Goal: Use online tool/utility: Utilize a website feature to perform a specific function

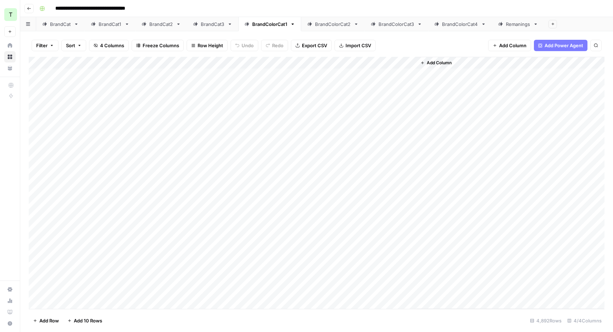
click at [333, 28] on link "BrandColorCat2" at bounding box center [332, 24] width 63 height 14
click at [394, 21] on div "BrandColorCat3" at bounding box center [396, 24] width 36 height 7
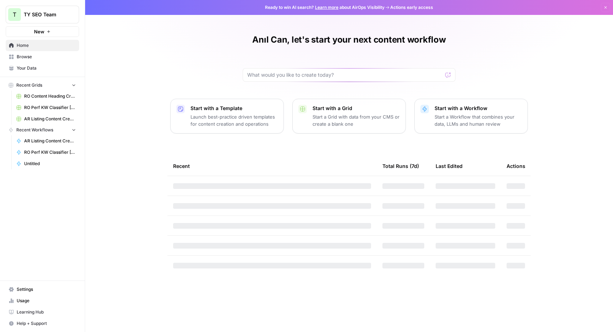
click at [37, 53] on link "Browse" at bounding box center [42, 56] width 73 height 11
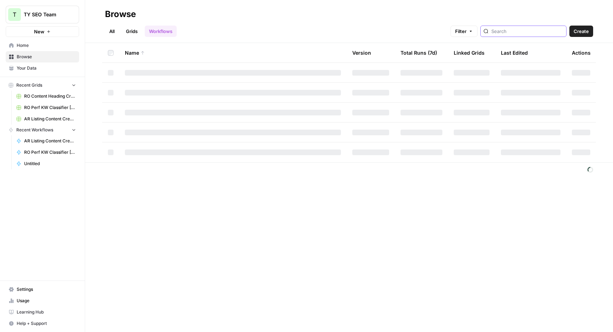
click at [515, 31] on input "search" at bounding box center [527, 31] width 72 height 7
type input "c"
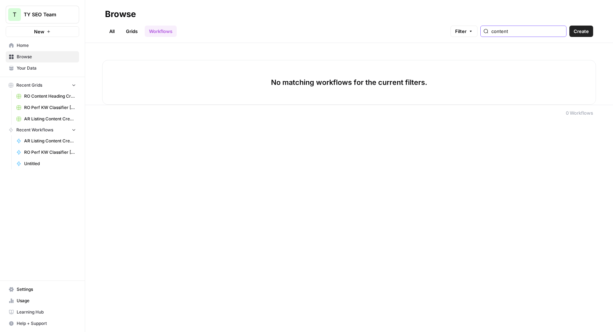
type input "content"
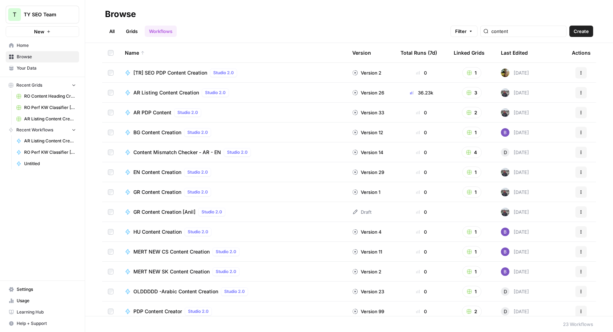
click at [295, 21] on div "All Grids Workflows Filter content Create" at bounding box center [349, 28] width 488 height 17
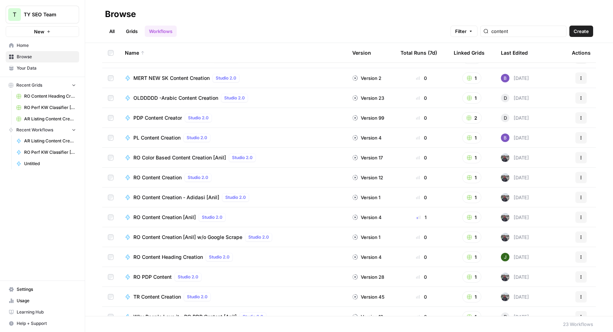
scroll to position [199, 0]
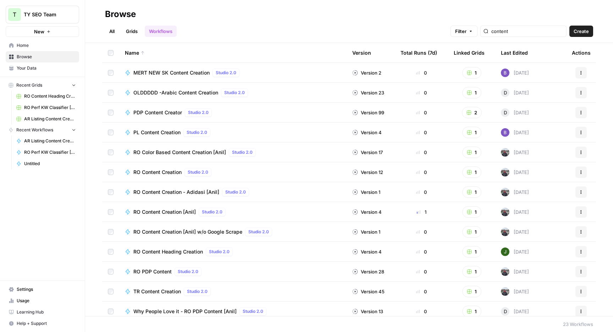
click at [186, 214] on span "RO Content Creation [Anil]" at bounding box center [164, 211] width 62 height 7
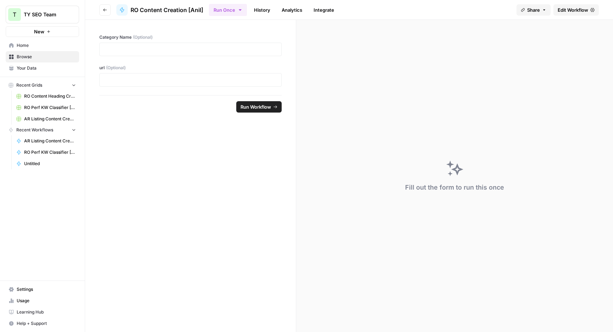
click at [569, 15] on link "Edit Workflow" at bounding box center [575, 9] width 45 height 11
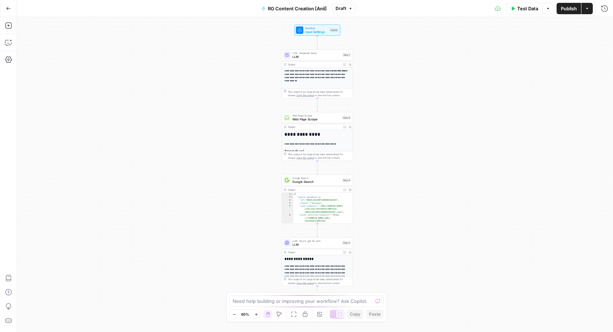
click at [324, 244] on span "LLM" at bounding box center [316, 244] width 48 height 5
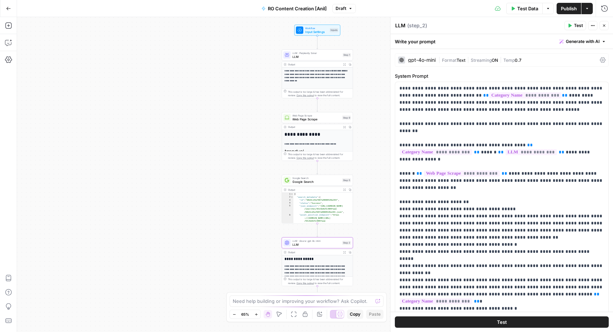
click at [377, 147] on div "**********" at bounding box center [315, 174] width 596 height 315
click at [329, 268] on p "**********" at bounding box center [317, 274] width 66 height 20
click at [602, 23] on span "E" at bounding box center [603, 23] width 6 height 7
click at [549, 18] on header "LLM LLM ( step_2 ) Test Actions Close" at bounding box center [501, 25] width 222 height 17
click at [608, 24] on button "Close" at bounding box center [603, 25] width 9 height 9
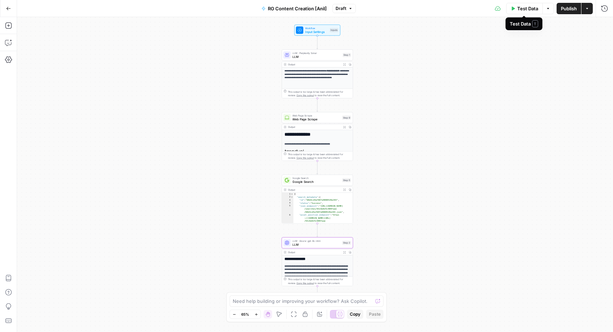
click at [534, 9] on span "Test Data" at bounding box center [527, 8] width 21 height 7
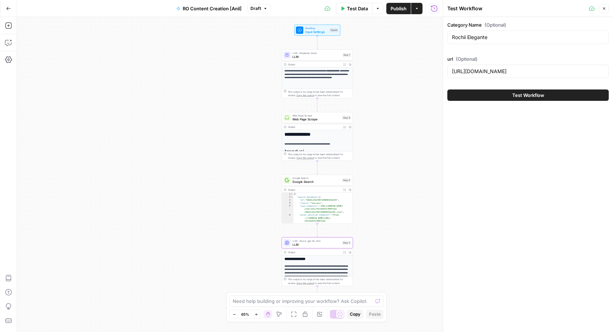
click at [498, 78] on div "url (Optional) [URL][DOMAIN_NAME]" at bounding box center [527, 68] width 161 height 26
click at [498, 74] on input "[URL][DOMAIN_NAME]" at bounding box center [528, 71] width 152 height 7
paste input "iphone-17-pro-max-telefon-mobil-x-c103498-a292-v10632552"
type input "[URL][DOMAIN_NAME]"
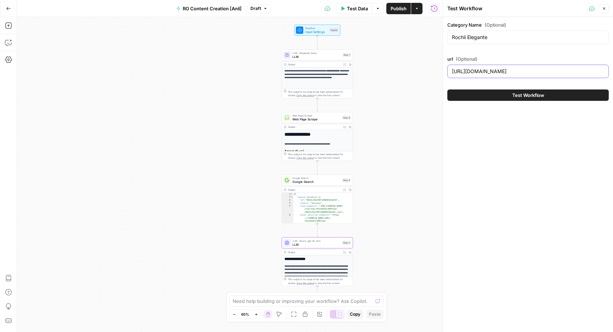
scroll to position [0, 0]
click at [486, 38] on input "Rochii Elegante" at bounding box center [528, 37] width 152 height 7
paste input "iPhone 17 Pro Max"
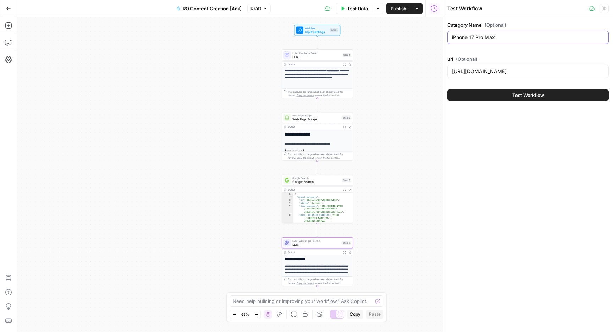
type input "iPhone 17 Pro Max"
click at [502, 94] on button "Test Workflow" at bounding box center [527, 94] width 161 height 11
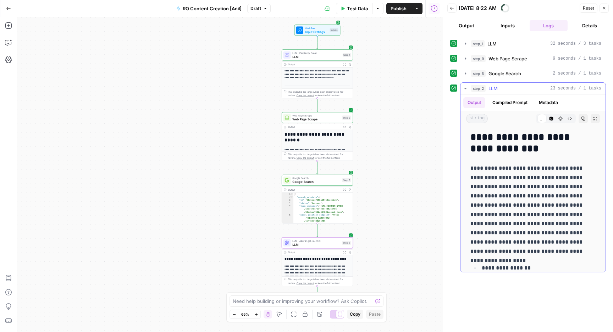
click at [595, 118] on icon "button" at bounding box center [595, 118] width 4 height 4
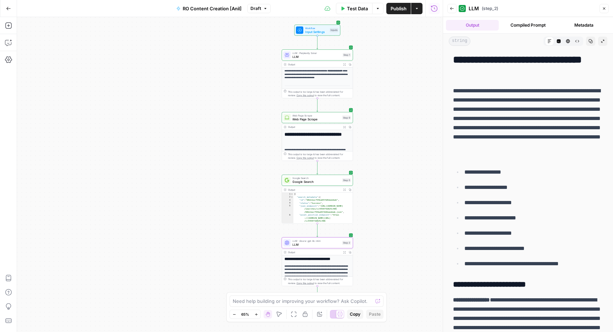
click at [561, 39] on button "Code Editor" at bounding box center [558, 41] width 9 height 9
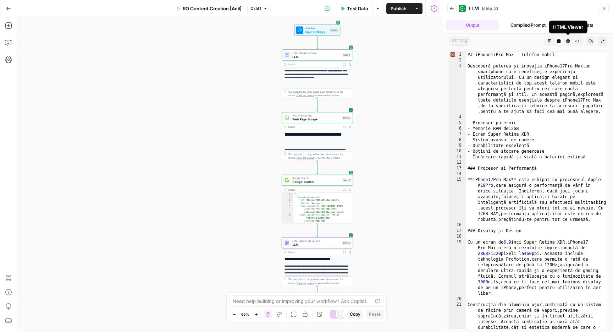
click at [525, 93] on div "## iPhone 17 Pro Max - Telefon mobil Descoperă puterea și inovația iPhone 17 Pr…" at bounding box center [536, 210] width 141 height 316
type textarea "**********"
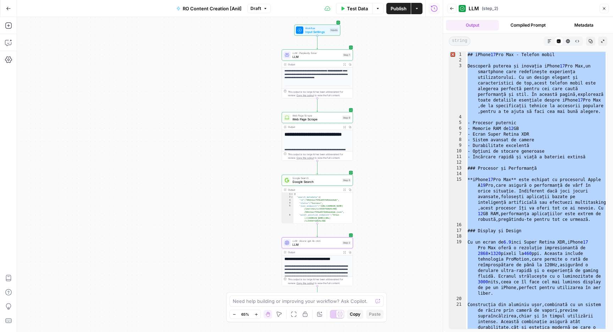
click at [450, 4] on button "Back" at bounding box center [451, 8] width 9 height 9
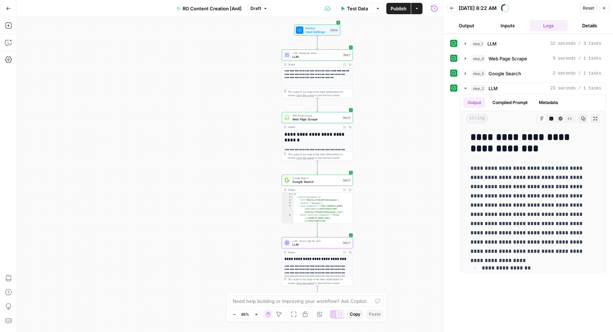
click at [364, 9] on span "Test Data" at bounding box center [357, 8] width 21 height 7
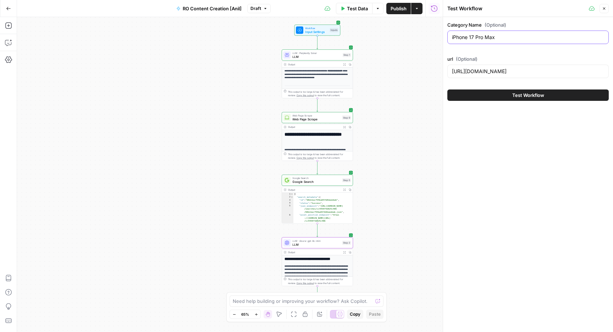
click at [524, 38] on input "iPhone 17 Pro Max" at bounding box center [528, 37] width 152 height 7
paste input "[URL][DOMAIN_NAME]"
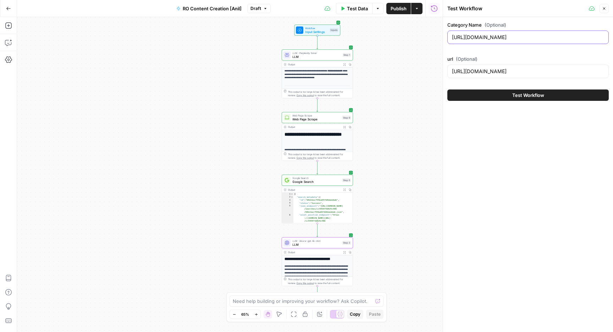
type input "iPhone 17 Pro Max"
click at [515, 72] on input "[URL][DOMAIN_NAME]" at bounding box center [528, 71] width 152 height 7
paste input "[URL][DOMAIN_NAME]"
paste input "o/iphone-17-pro-telefon-mobil-x-c103498-a292-v10632551"
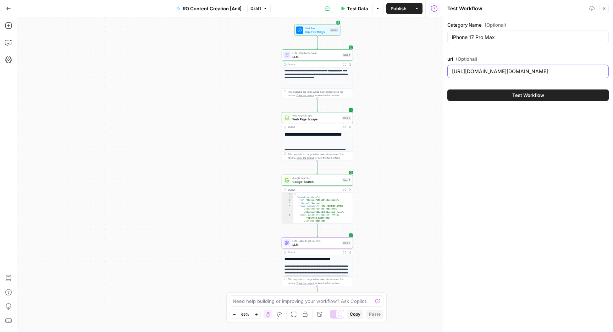
type input "[URL][DOMAIN_NAME]"
click at [513, 70] on input "[URL][DOMAIN_NAME]" at bounding box center [528, 71] width 152 height 7
paste input "text"
click at [513, 70] on input "[URL][DOMAIN_NAME]" at bounding box center [528, 71] width 152 height 7
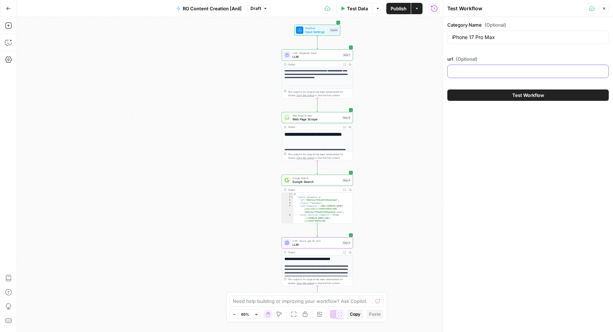
scroll to position [0, 0]
paste input "[URL][DOMAIN_NAME]"
type input "[URL][DOMAIN_NAME]"
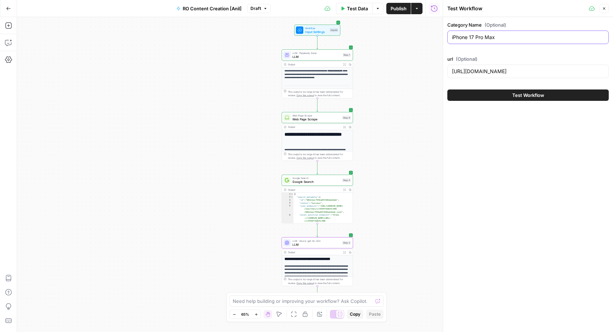
click at [490, 36] on input "iPhone 17 Pro Max" at bounding box center [528, 37] width 152 height 7
paste input "text"
type input "iPhone 17 Pro"
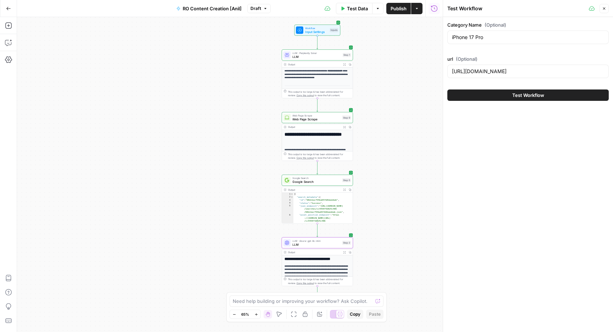
click at [495, 98] on button "Test Workflow" at bounding box center [527, 94] width 161 height 11
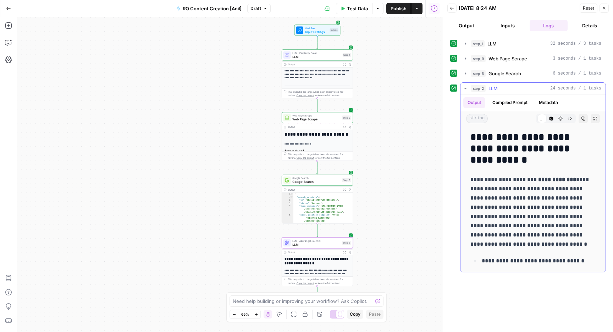
click at [552, 115] on button "Code Editor" at bounding box center [551, 118] width 9 height 9
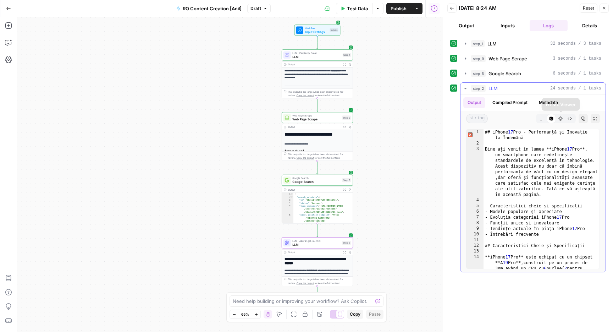
type textarea "**********"
click at [521, 150] on div "## iPhone 17 Pro - Performanță și Inovație la Îndemână Bine ați venit în lumea …" at bounding box center [541, 235] width 116 height 213
click at [584, 120] on icon "button" at bounding box center [583, 118] width 4 height 4
click at [453, 9] on icon "button" at bounding box center [452, 8] width 4 height 4
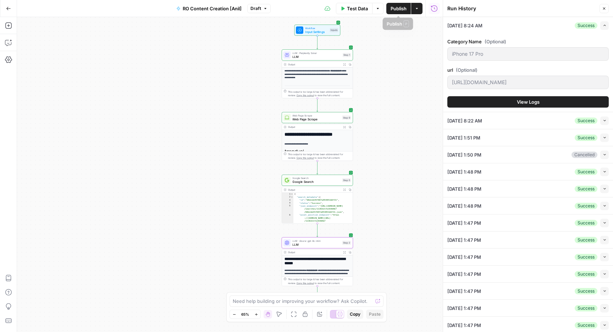
click at [356, 6] on span "Test Data" at bounding box center [357, 8] width 21 height 7
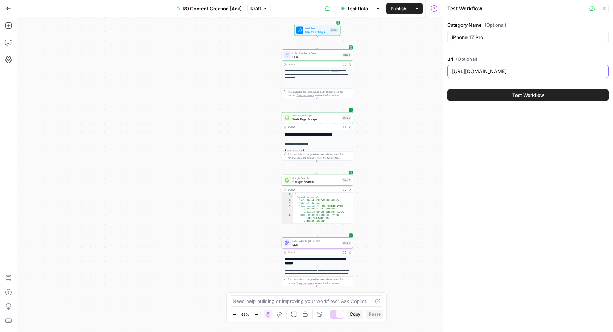
click at [493, 71] on input "[URL][DOMAIN_NAME]" at bounding box center [528, 71] width 152 height 7
paste input "elegant-rochii-x-c56-a881-v1178156"
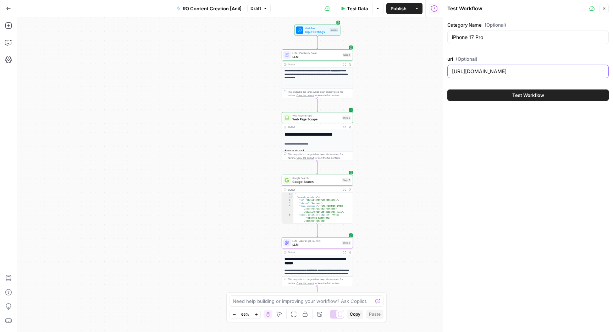
type input "[URL][DOMAIN_NAME]"
click at [484, 34] on input "iPhone 17 Pro" at bounding box center [528, 37] width 152 height 7
click at [490, 35] on input "Rochii Elegante" at bounding box center [528, 37] width 152 height 7
click at [472, 39] on input "Rochii Elegante" at bounding box center [528, 37] width 152 height 7
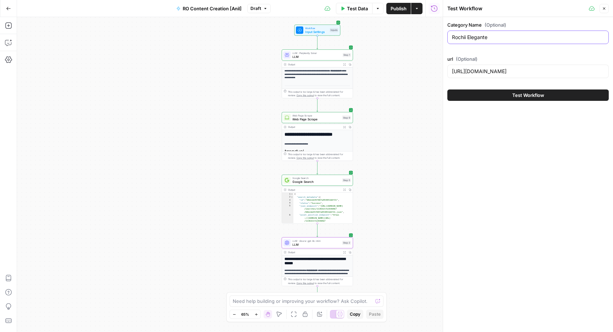
paste input "[PERSON_NAME] e"
click at [455, 37] on input "rochii elegante" at bounding box center [528, 37] width 152 height 7
type input "Rochii Elegante"
click at [478, 90] on button "Test Workflow" at bounding box center [527, 94] width 161 height 11
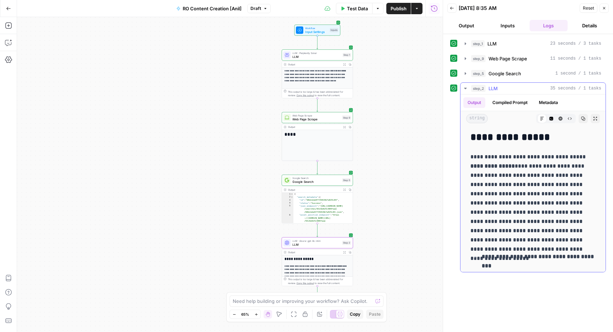
click at [490, 166] on strong "**********" at bounding box center [492, 165] width 44 height 5
click at [549, 118] on icon "button" at bounding box center [551, 119] width 4 height 4
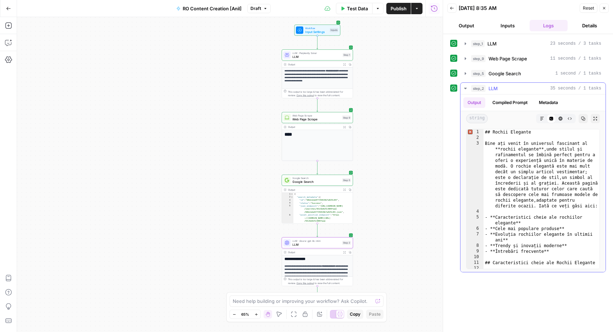
click at [583, 117] on icon "button" at bounding box center [583, 118] width 4 height 4
click at [580, 119] on button "Copy" at bounding box center [582, 118] width 9 height 9
